Goal: Information Seeking & Learning: Find specific fact

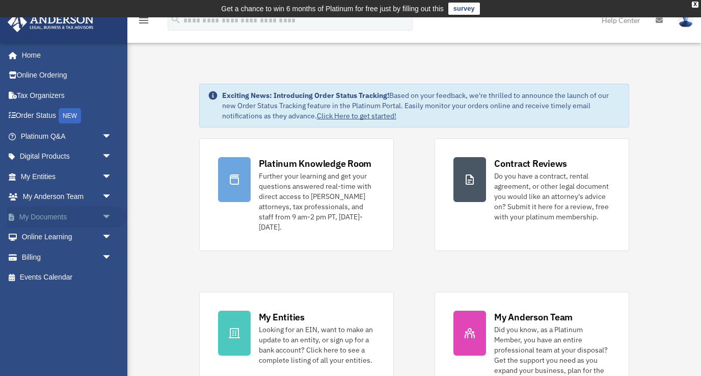
click at [107, 214] on span "arrow_drop_down" at bounding box center [112, 216] width 20 height 21
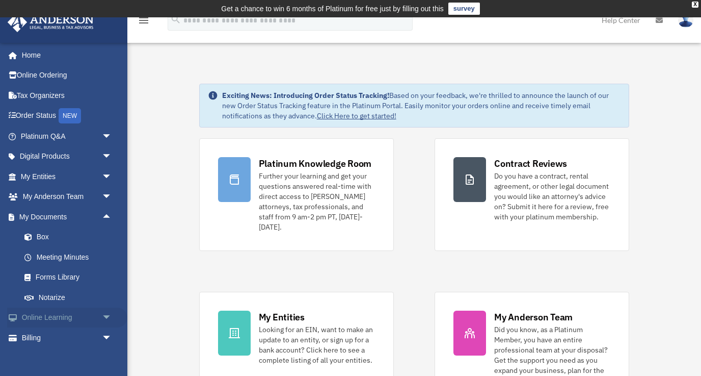
click at [106, 314] on span "arrow_drop_down" at bounding box center [112, 317] width 20 height 21
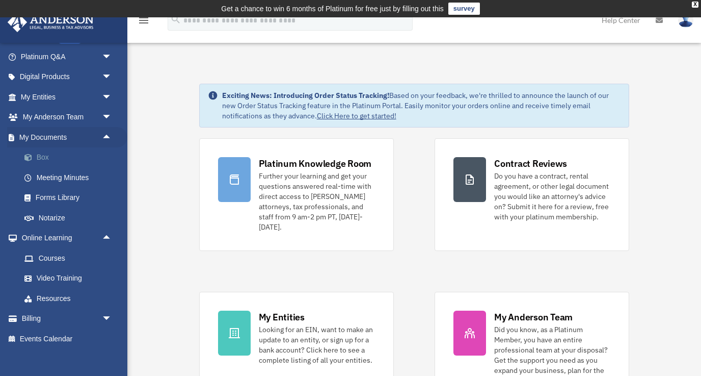
scroll to position [88, 0]
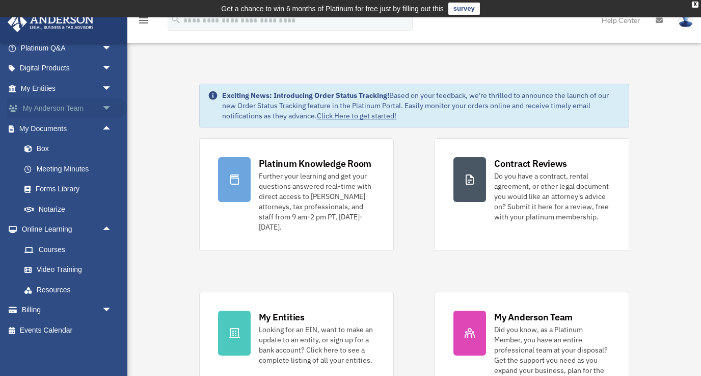
click at [102, 112] on span "arrow_drop_down" at bounding box center [112, 108] width 20 height 21
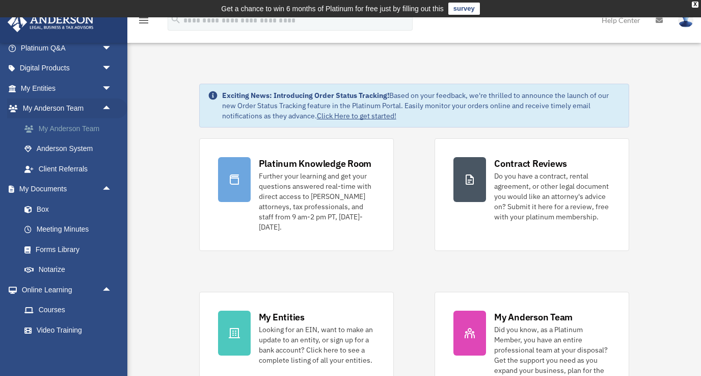
click at [94, 125] on link "My Anderson Team" at bounding box center [70, 128] width 113 height 20
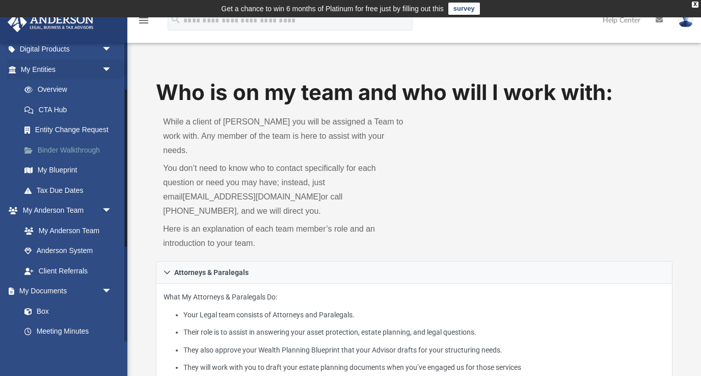
scroll to position [111, 0]
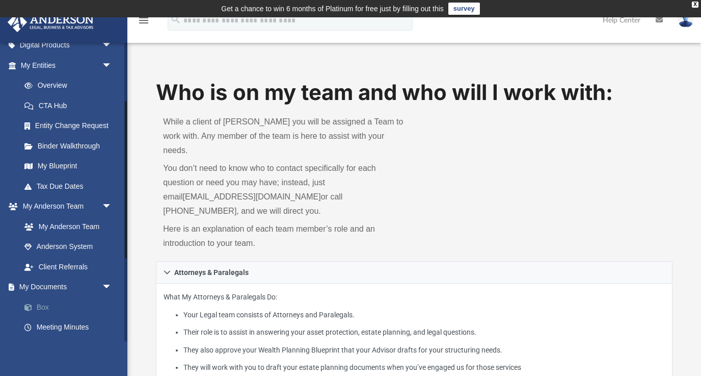
click at [62, 306] on link "Box" at bounding box center [70, 307] width 113 height 20
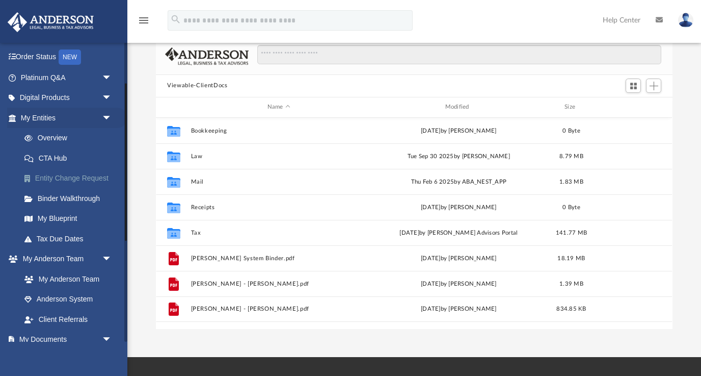
scroll to position [47, 0]
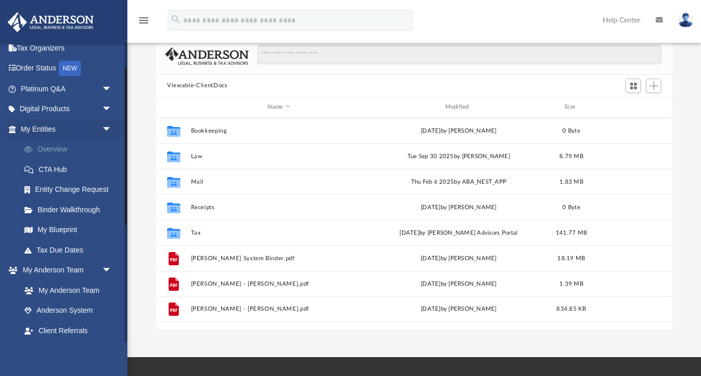
click at [68, 147] on link "Overview" at bounding box center [70, 149] width 113 height 20
click at [61, 147] on link "Overview" at bounding box center [70, 149] width 113 height 20
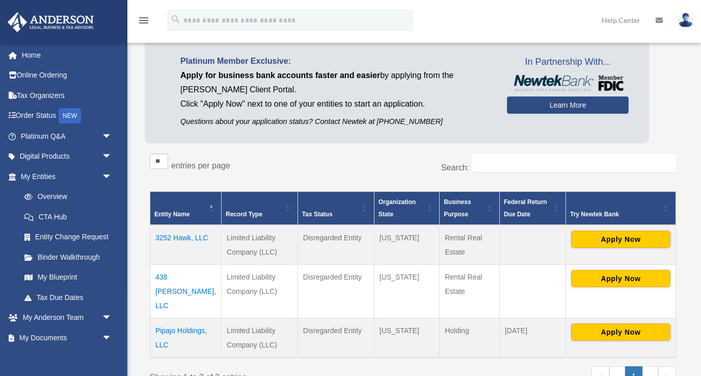
scroll to position [81, 0]
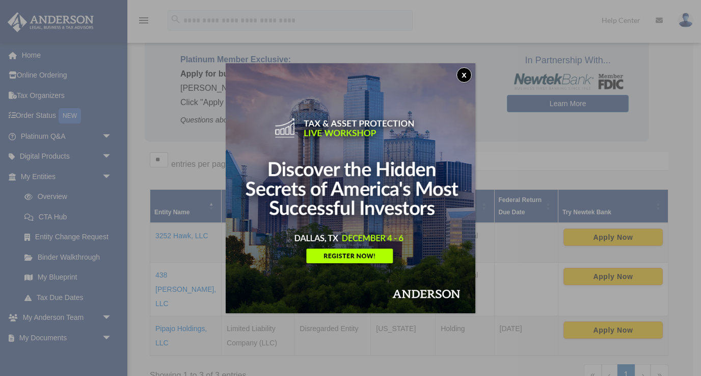
click at [463, 70] on button "x" at bounding box center [464, 74] width 15 height 15
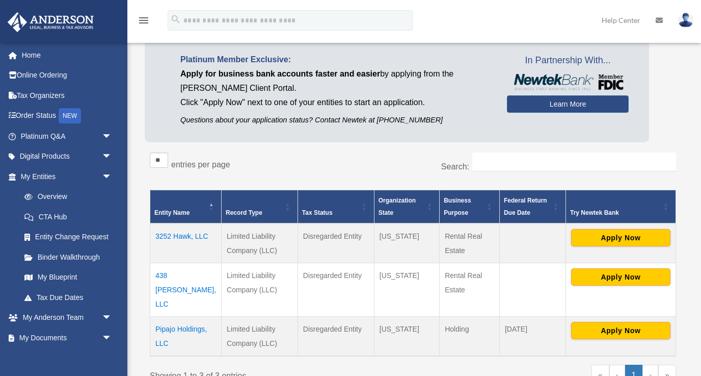
click at [185, 273] on td "438 Talbert, LLC" at bounding box center [185, 290] width 71 height 54
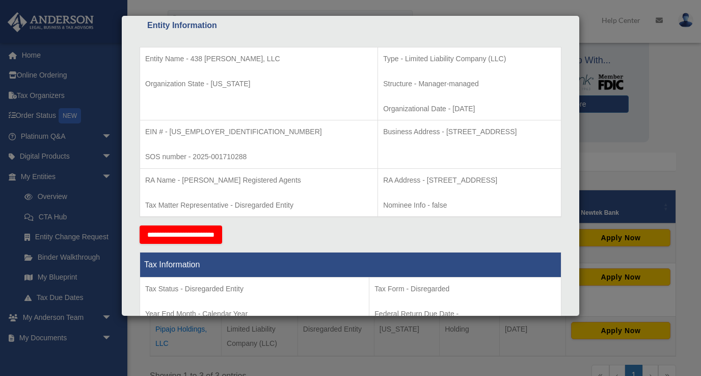
scroll to position [191, 0]
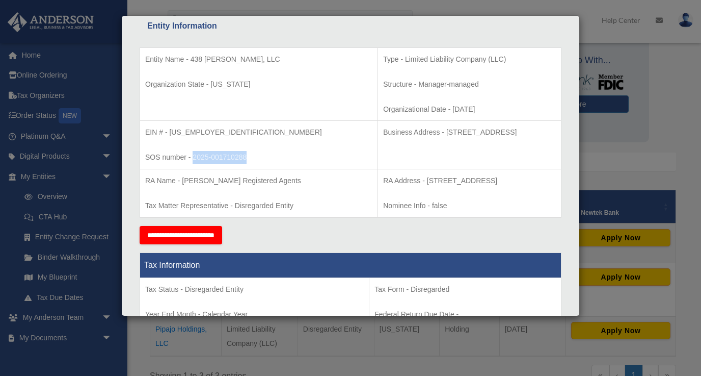
drag, startPoint x: 246, startPoint y: 155, endPoint x: 192, endPoint y: 160, distance: 54.7
click at [192, 160] on p "SOS number - 2025-001710288" at bounding box center [258, 157] width 227 height 13
copy p "2025-001710288"
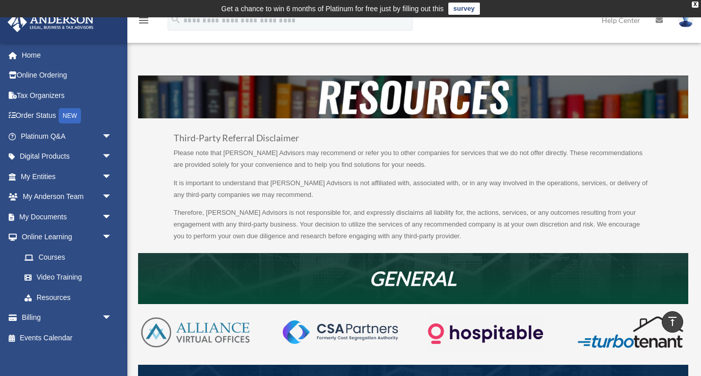
scroll to position [669, 0]
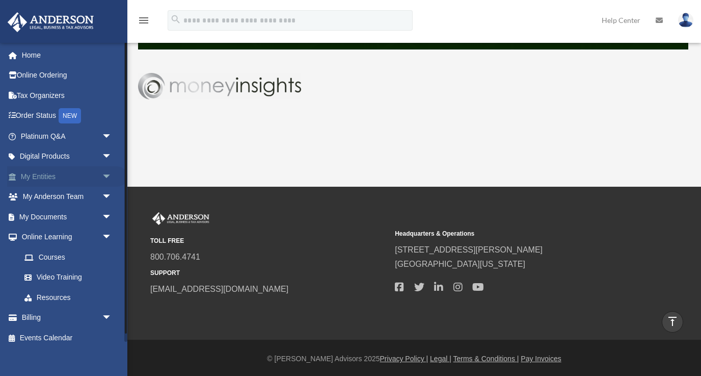
click at [54, 175] on link "My Entities arrow_drop_down" at bounding box center [67, 176] width 120 height 20
click at [102, 175] on span "arrow_drop_down" at bounding box center [112, 176] width 20 height 21
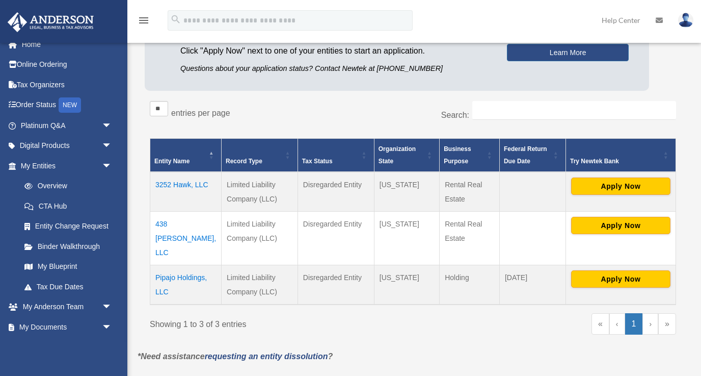
scroll to position [133, 0]
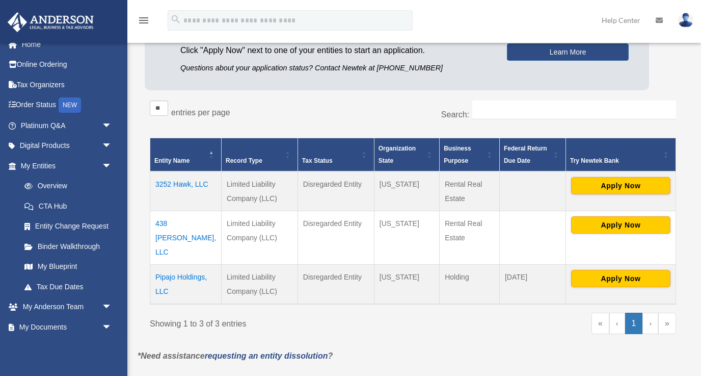
click at [173, 223] on td "438 Talbert, LLC" at bounding box center [185, 238] width 71 height 54
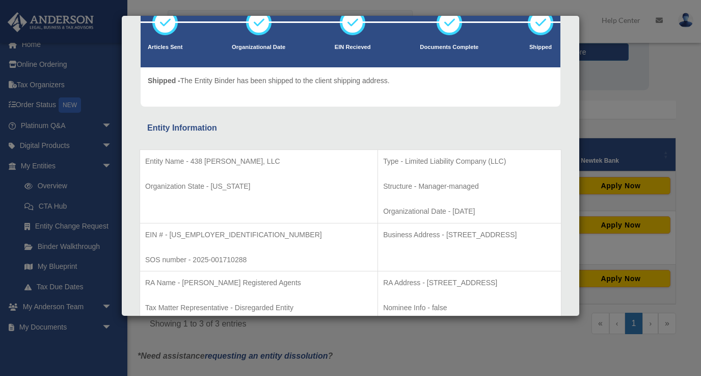
scroll to position [0, 0]
